Goal: Use online tool/utility: Utilize a website feature to perform a specific function

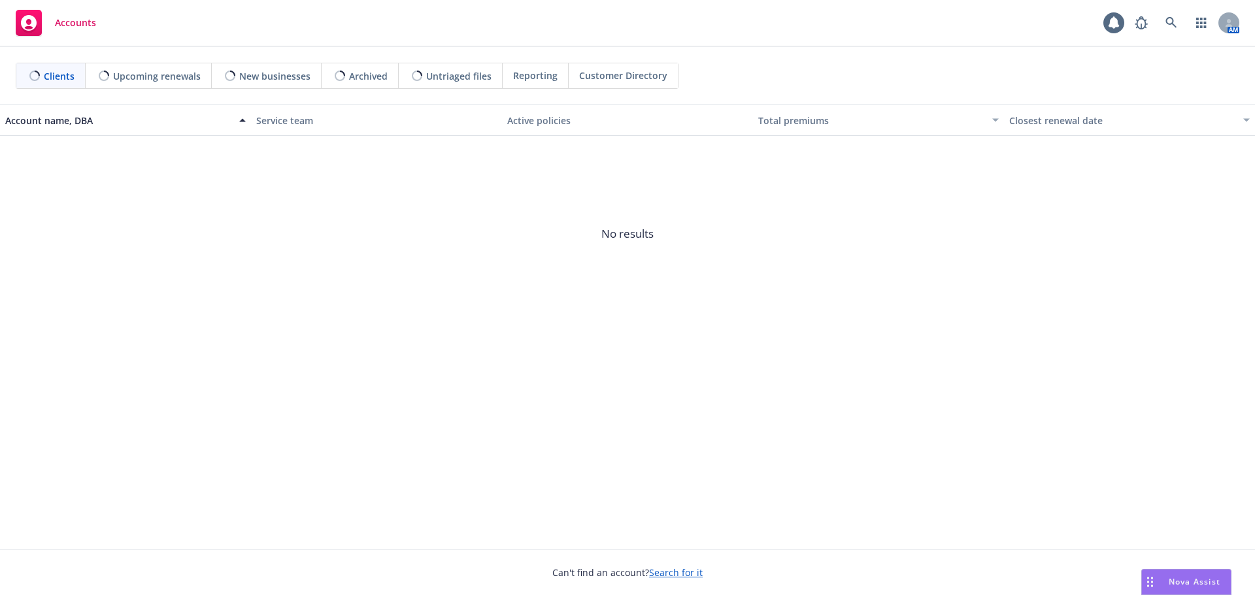
drag, startPoint x: 0, startPoint y: 0, endPoint x: 1138, endPoint y: 570, distance: 1272.5
click at [1172, 574] on div "Nova Assist" at bounding box center [1185, 582] width 89 height 25
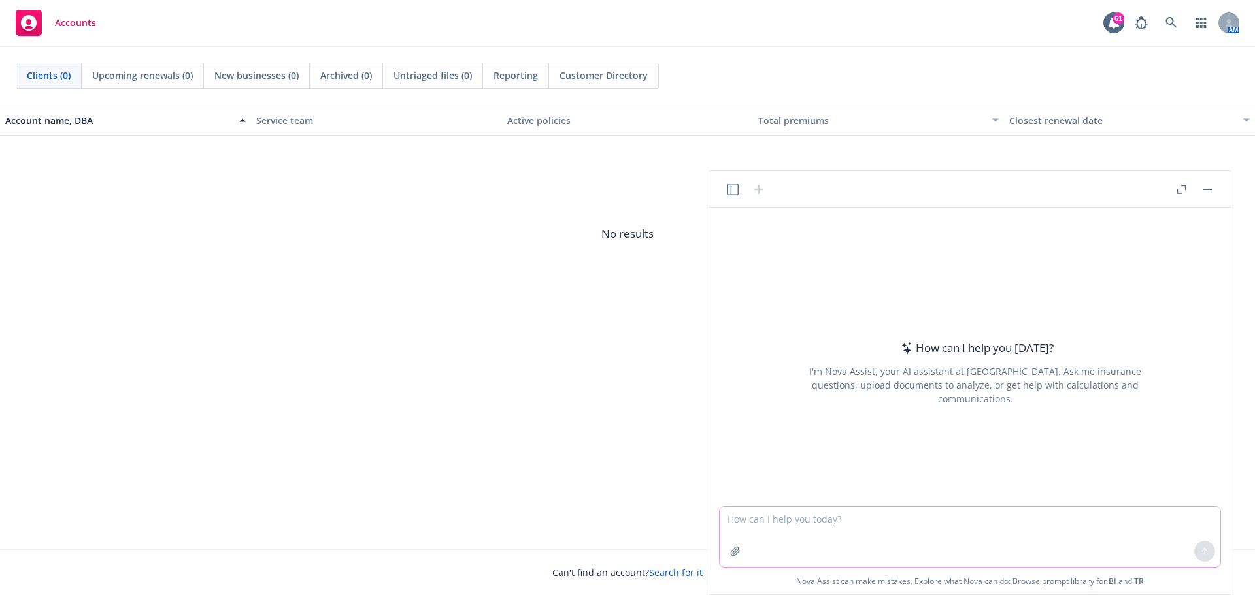
click at [968, 542] on textarea at bounding box center [969, 537] width 500 height 60
type textarea "please edit this email"
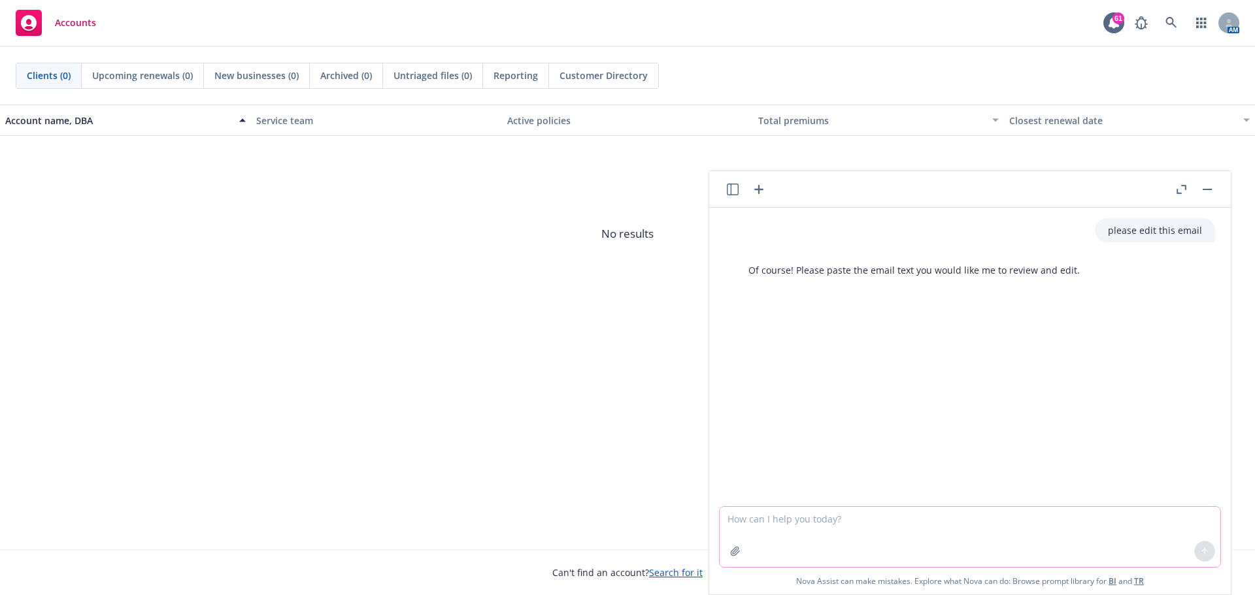
click at [762, 524] on textarea at bounding box center [969, 537] width 500 height 60
paste textarea "The focus of the meeting should be on the FMLA and ADA capabilities. Assuming t…"
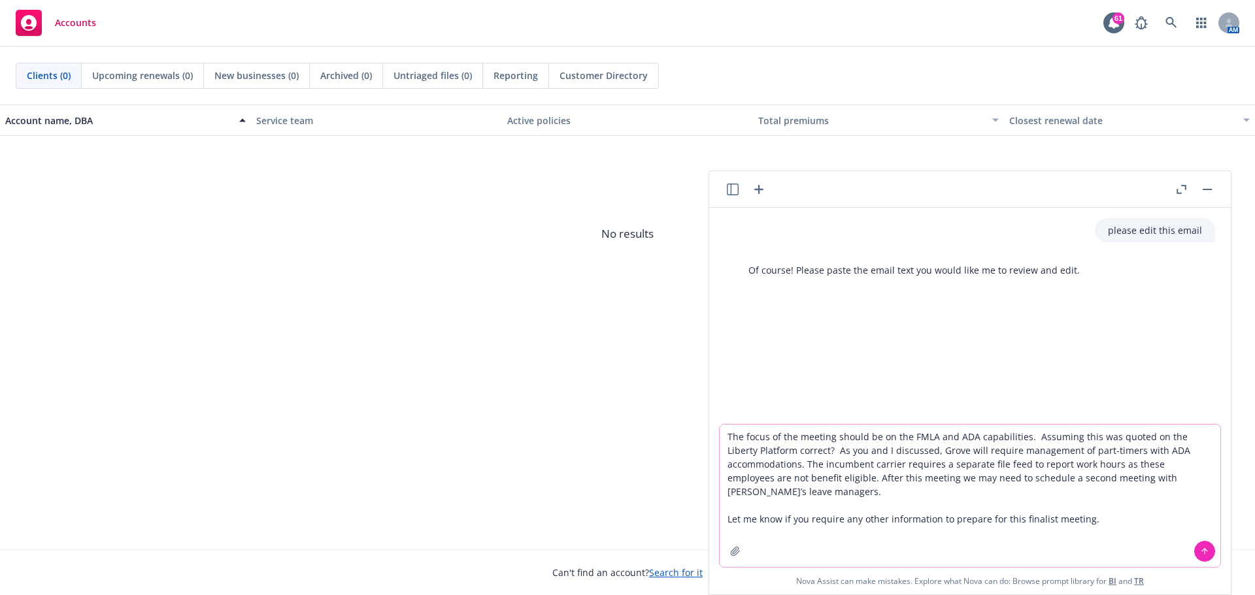
type textarea "The focus of the meeting should be on the FMLA and ADA capabilities. Assuming t…"
click at [1208, 548] on icon at bounding box center [1204, 551] width 9 height 9
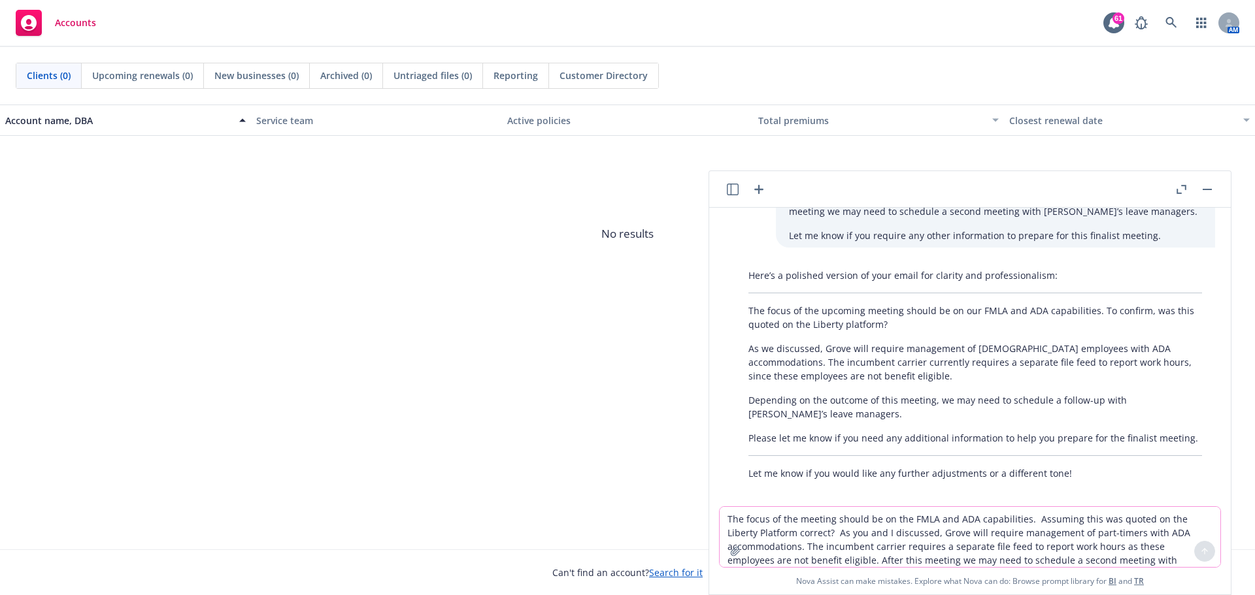
scroll to position [164, 0]
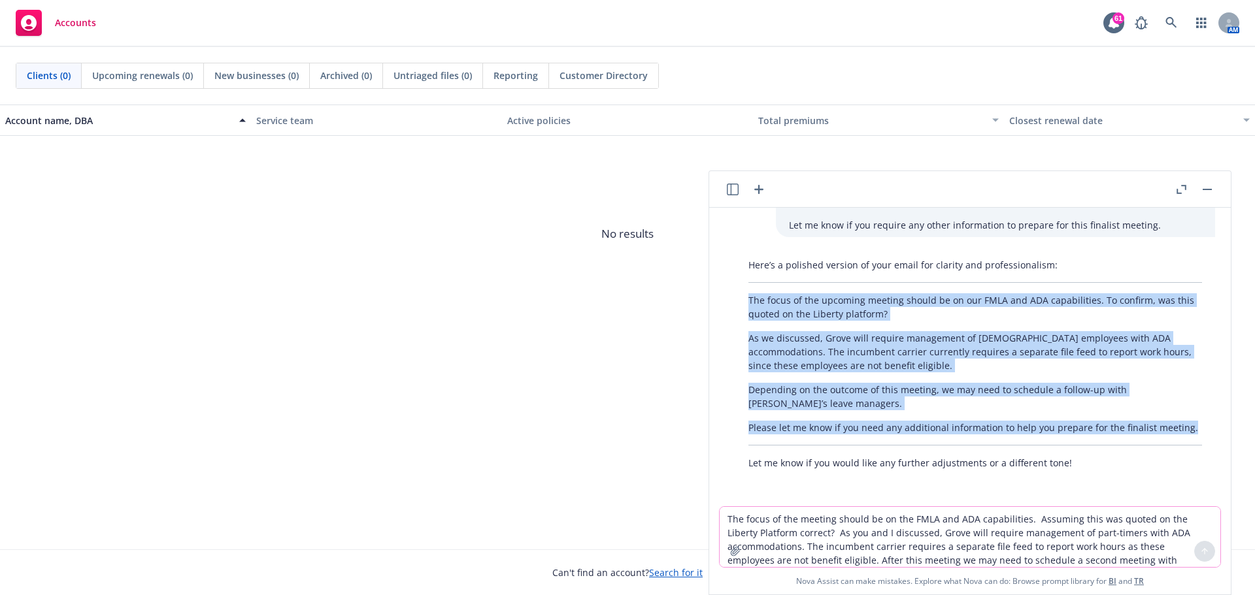
drag, startPoint x: 747, startPoint y: 299, endPoint x: 1192, endPoint y: 433, distance: 464.5
click at [1192, 433] on div "Here’s a polished version of your email for clarity and professionalism: The fo…" at bounding box center [975, 364] width 480 height 222
copy div "The focus of the upcoming meeting should be on our FMLA and ADA capabilities. T…"
